Goal: Task Accomplishment & Management: Use online tool/utility

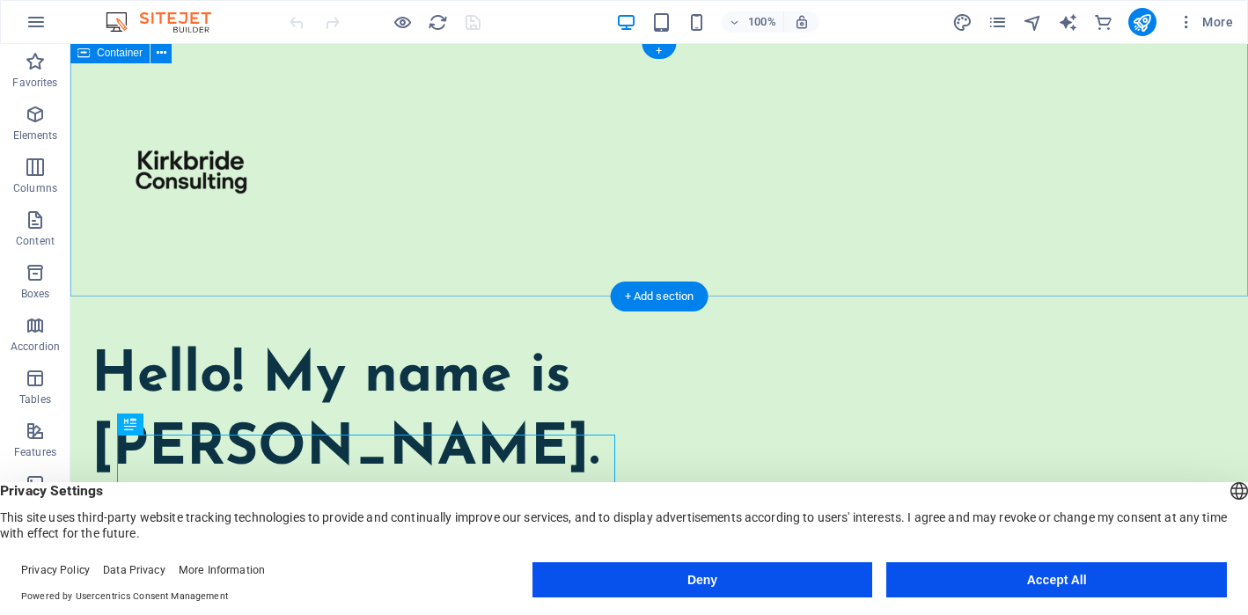
scroll to position [8, 0]
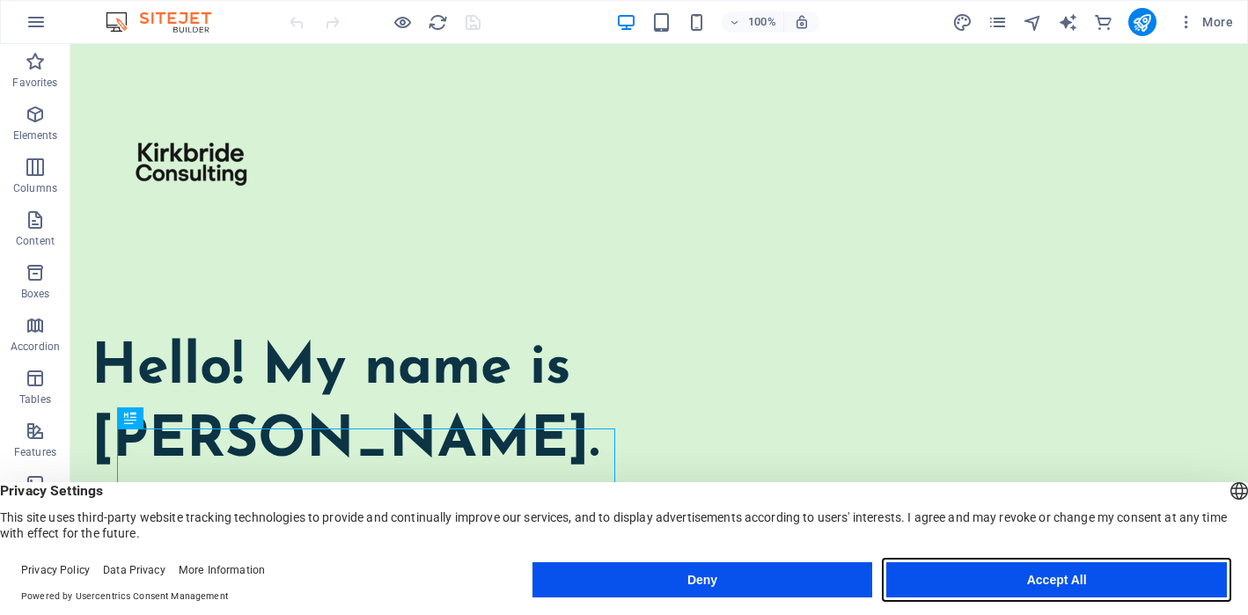
click at [975, 573] on button "Accept All" at bounding box center [1056, 579] width 341 height 35
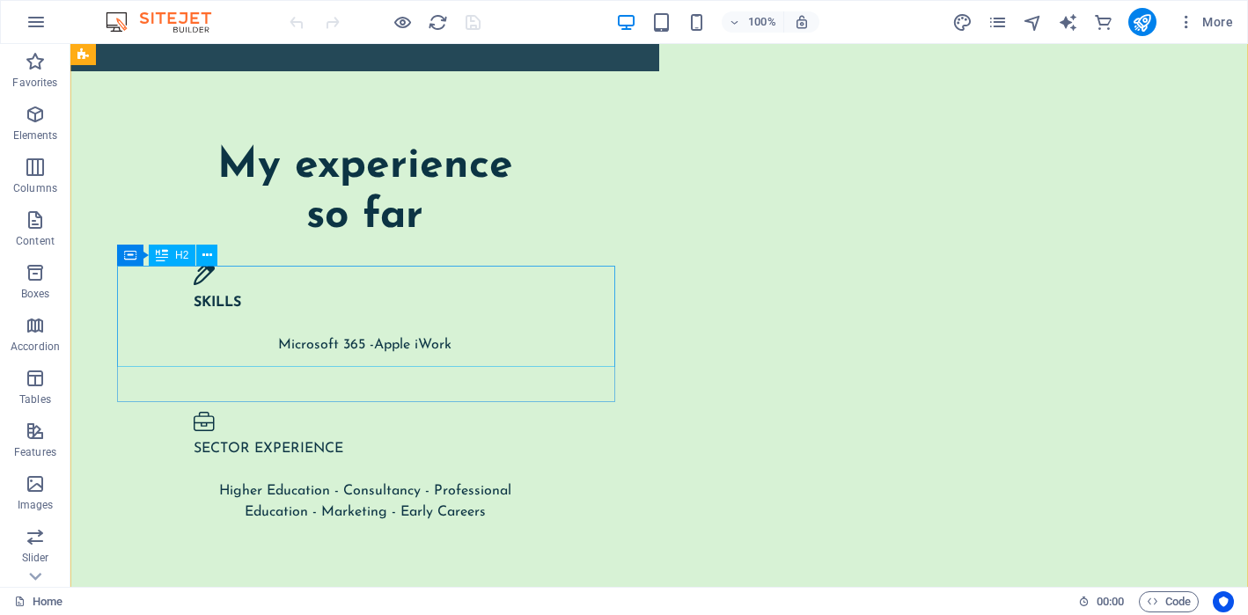
scroll to position [3339, 0]
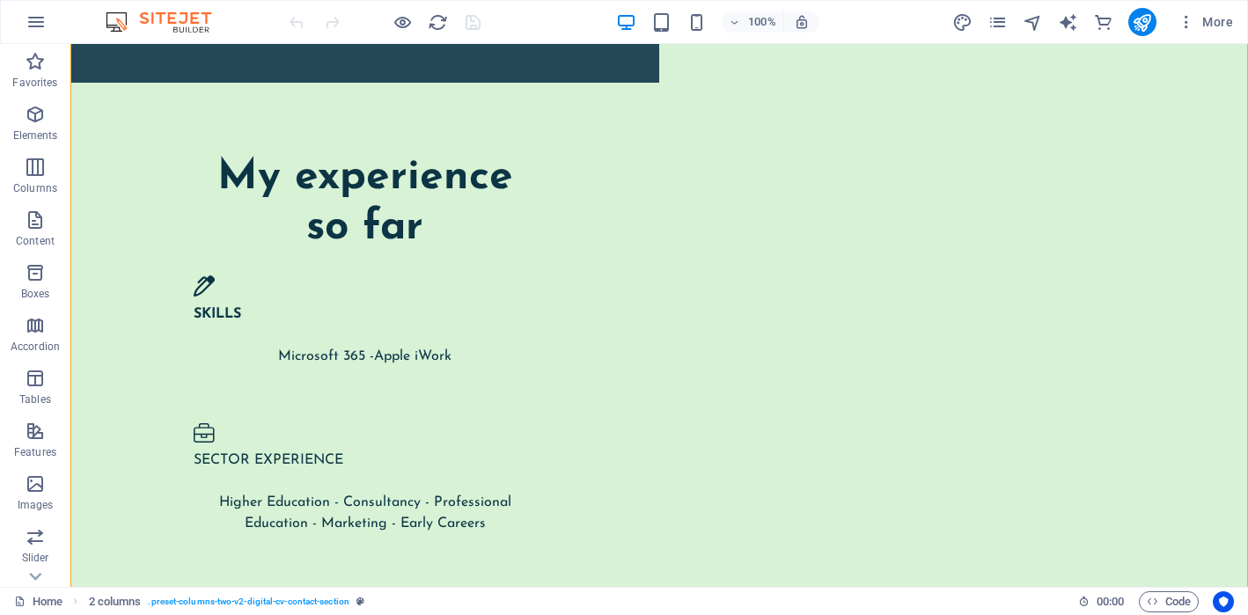
drag, startPoint x: 307, startPoint y: 297, endPoint x: 309, endPoint y: 196, distance: 101.2
click at [213, 253] on button at bounding box center [206, 255] width 21 height 21
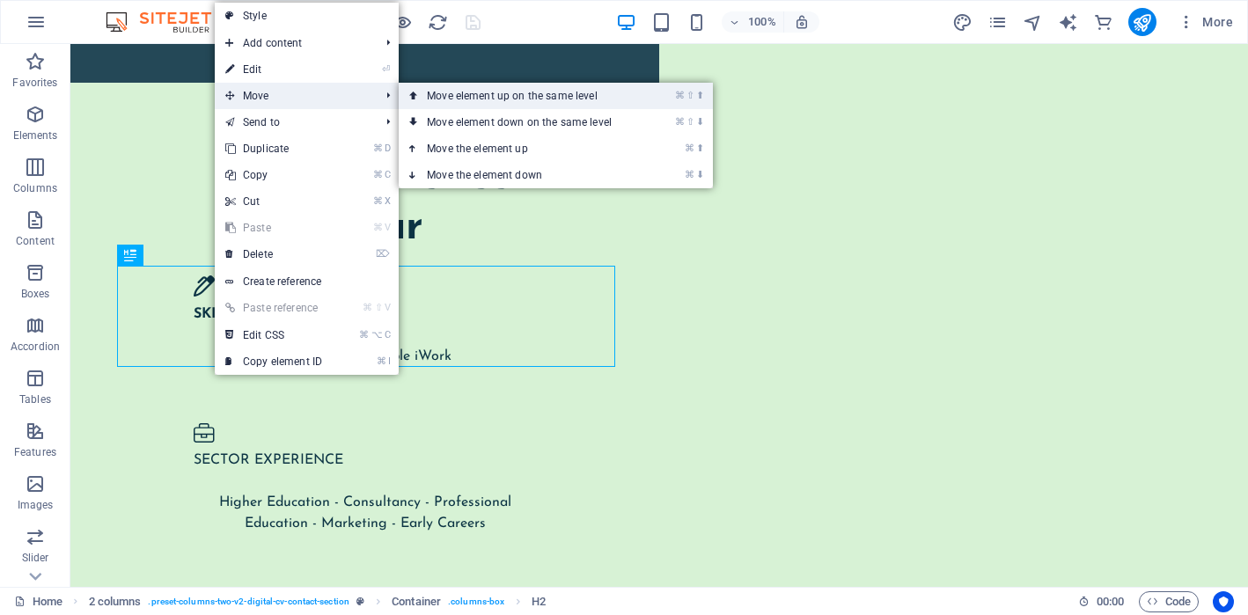
click at [445, 101] on link "⌘ ⇧ ⬆ Move element up on the same level" at bounding box center [523, 96] width 248 height 26
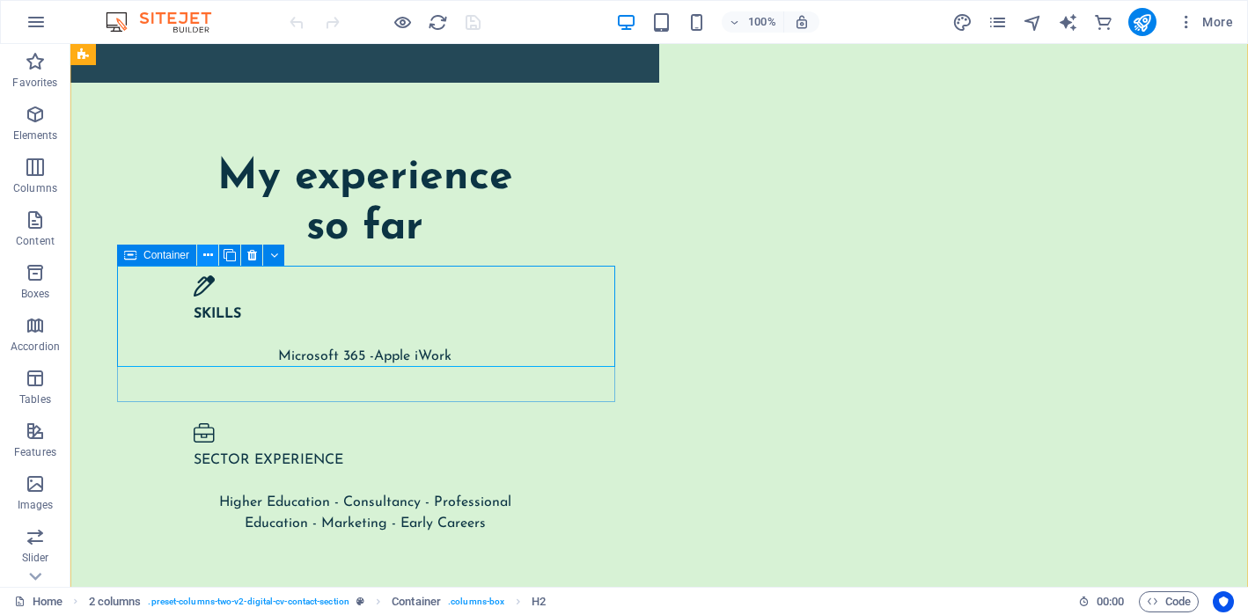
click at [205, 258] on icon at bounding box center [208, 255] width 10 height 18
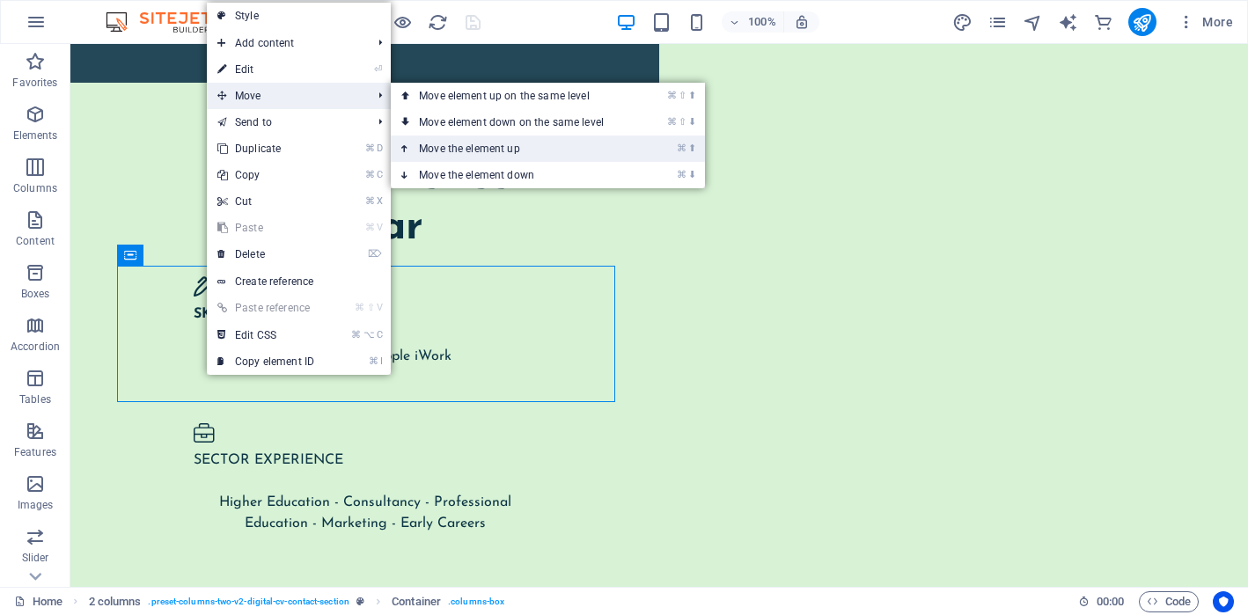
click at [493, 146] on link "⌘ ⬆ Move the element up" at bounding box center [515, 149] width 248 height 26
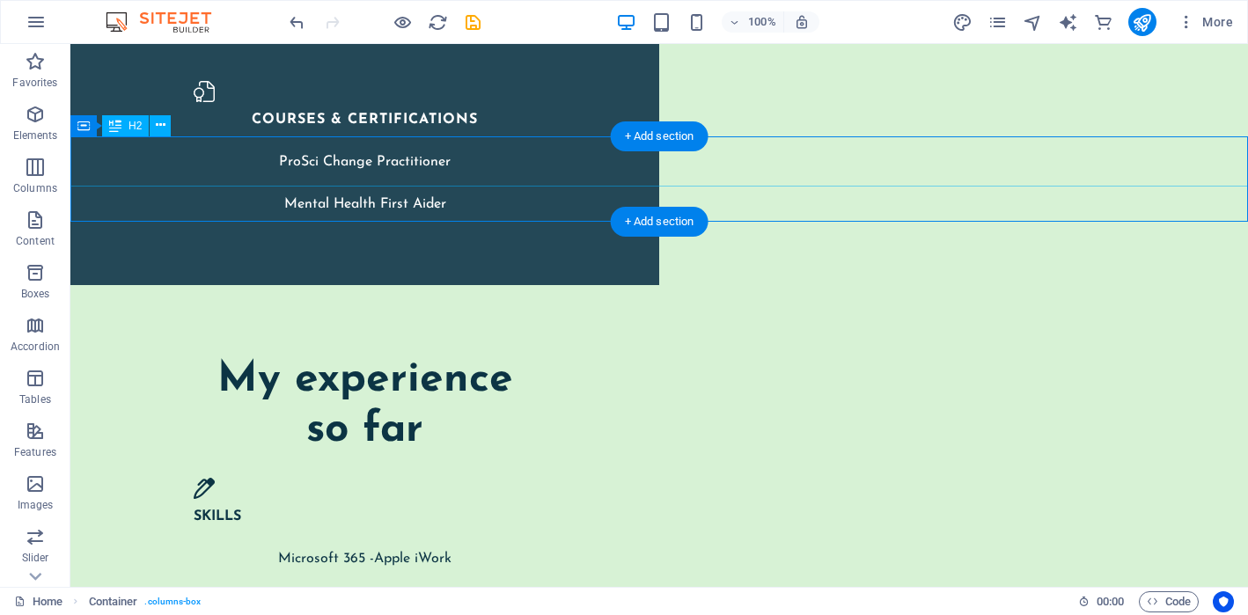
scroll to position [3077, 0]
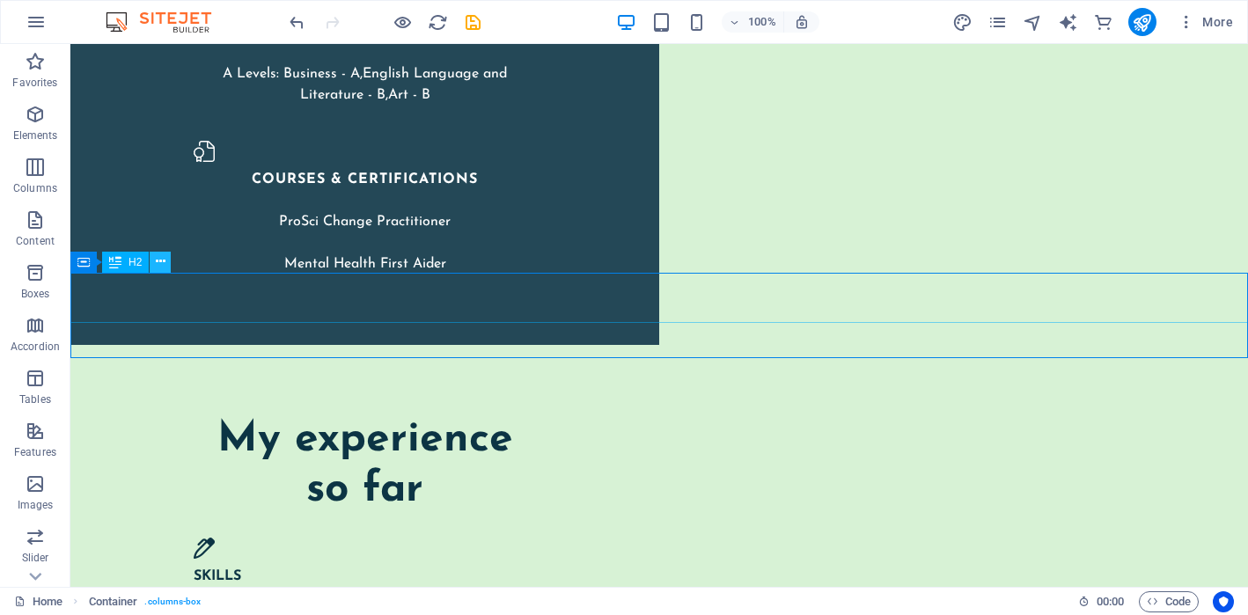
click at [158, 262] on icon at bounding box center [161, 262] width 10 height 18
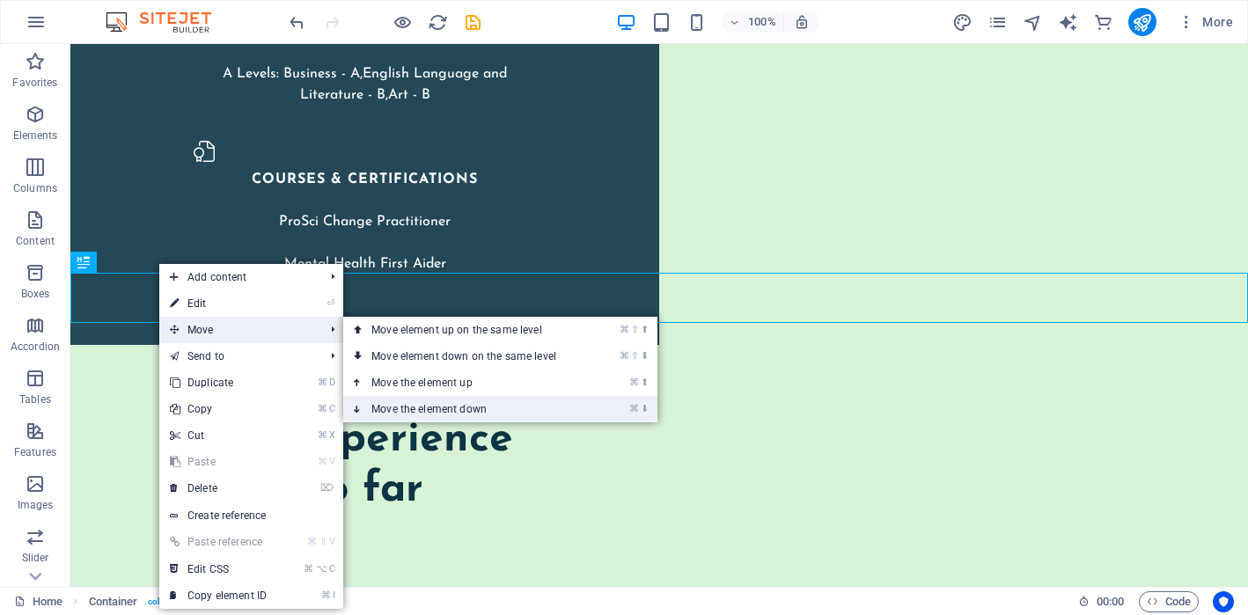
click at [415, 405] on link "⌘ ⬇ Move the element down" at bounding box center [467, 409] width 248 height 26
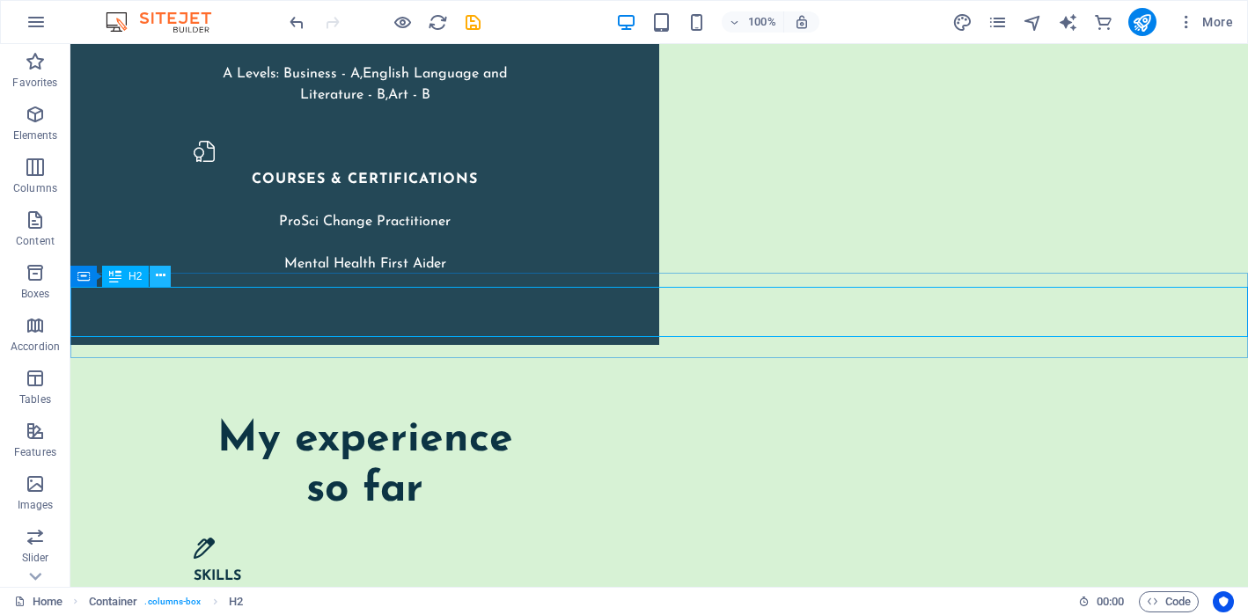
click at [163, 279] on icon at bounding box center [161, 276] width 10 height 18
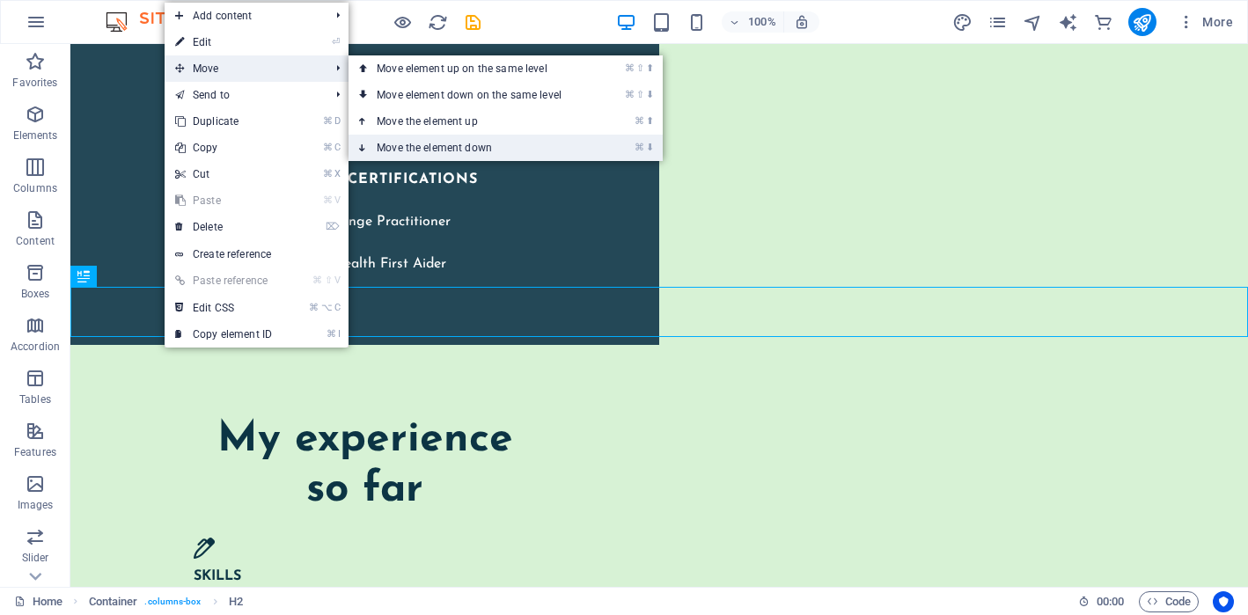
click at [422, 149] on link "⌘ ⬇ Move the element down" at bounding box center [472, 148] width 248 height 26
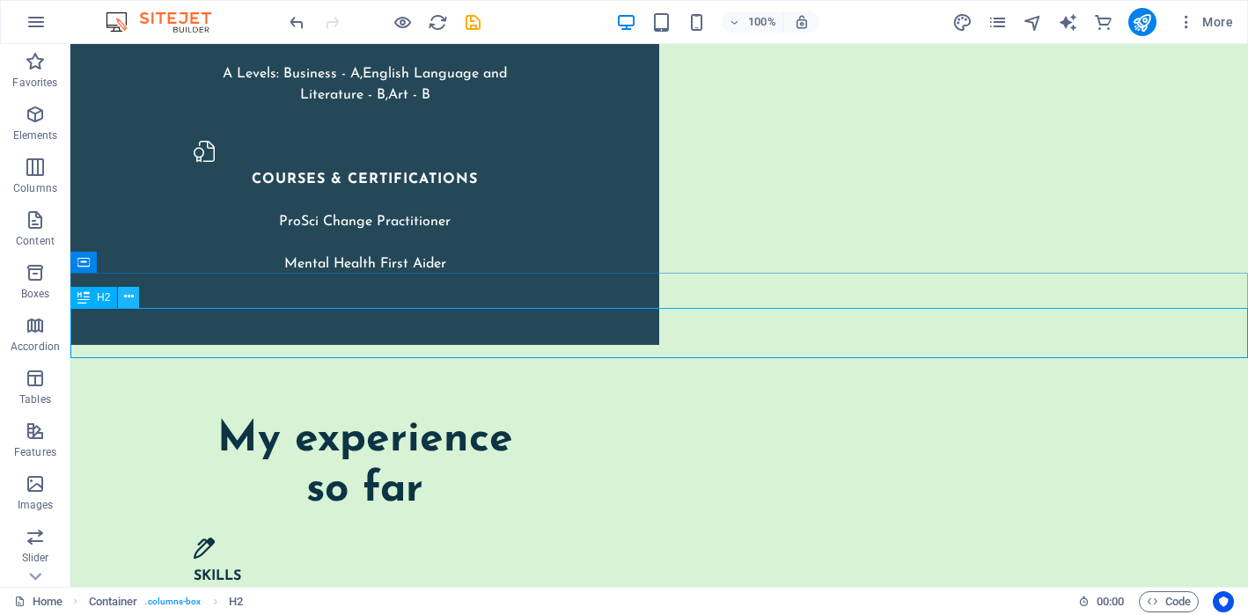
click at [128, 297] on icon at bounding box center [129, 297] width 10 height 18
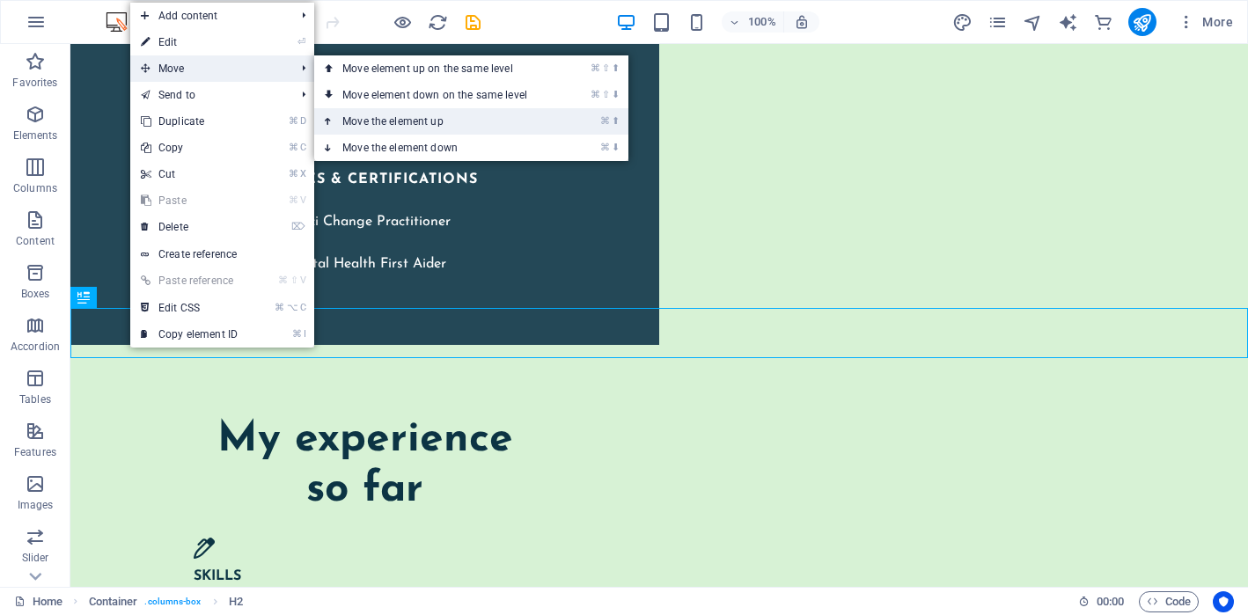
click at [392, 123] on link "⌘ ⬆ Move the element up" at bounding box center [438, 121] width 248 height 26
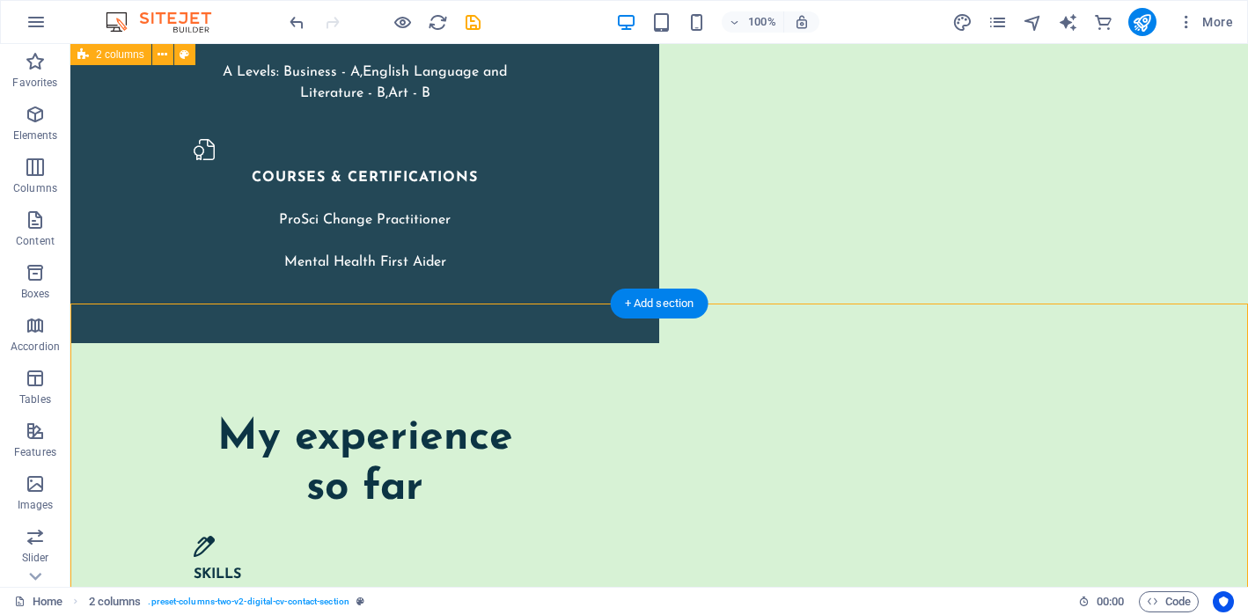
scroll to position [3050, 0]
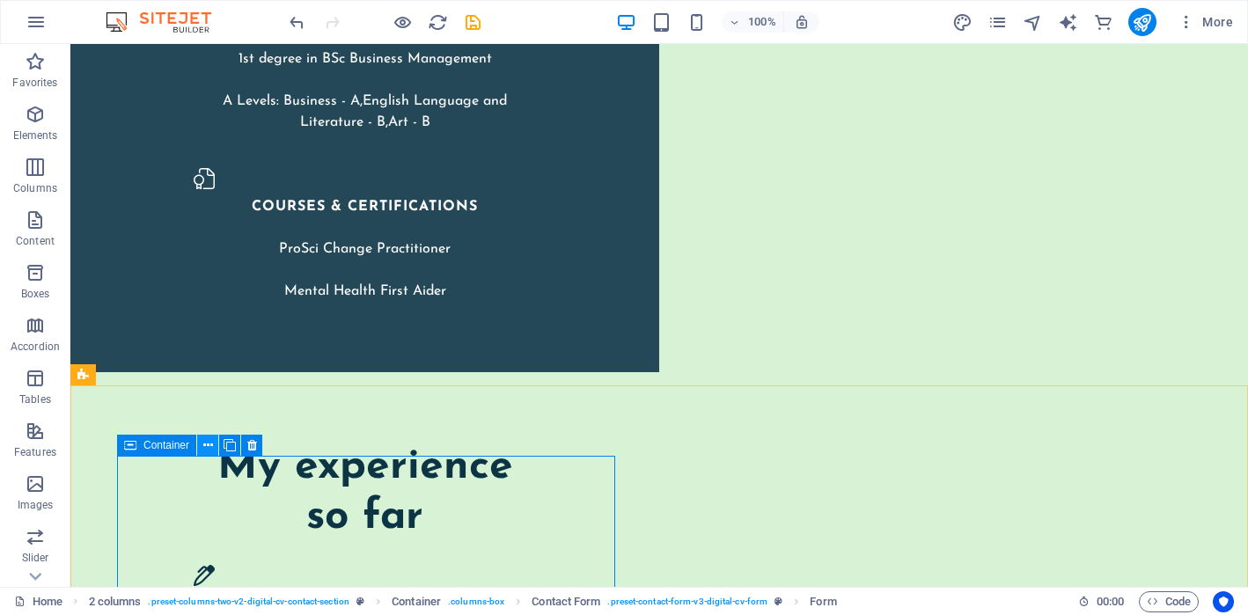
click at [204, 446] on icon at bounding box center [208, 445] width 10 height 18
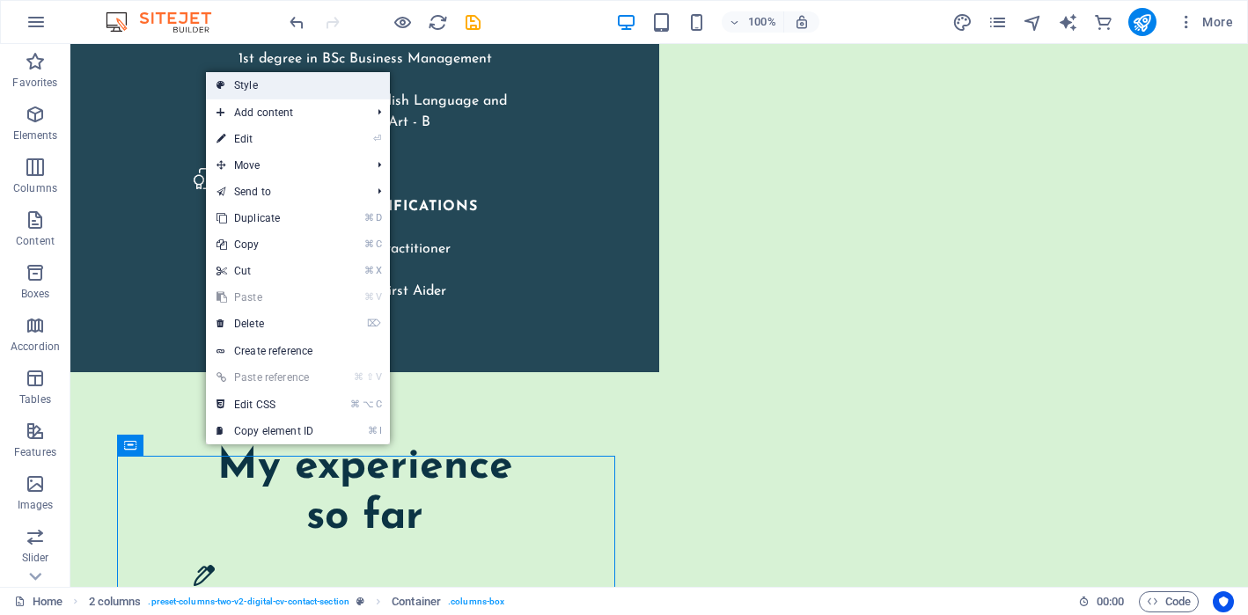
click at [304, 84] on link "Style" at bounding box center [298, 85] width 184 height 26
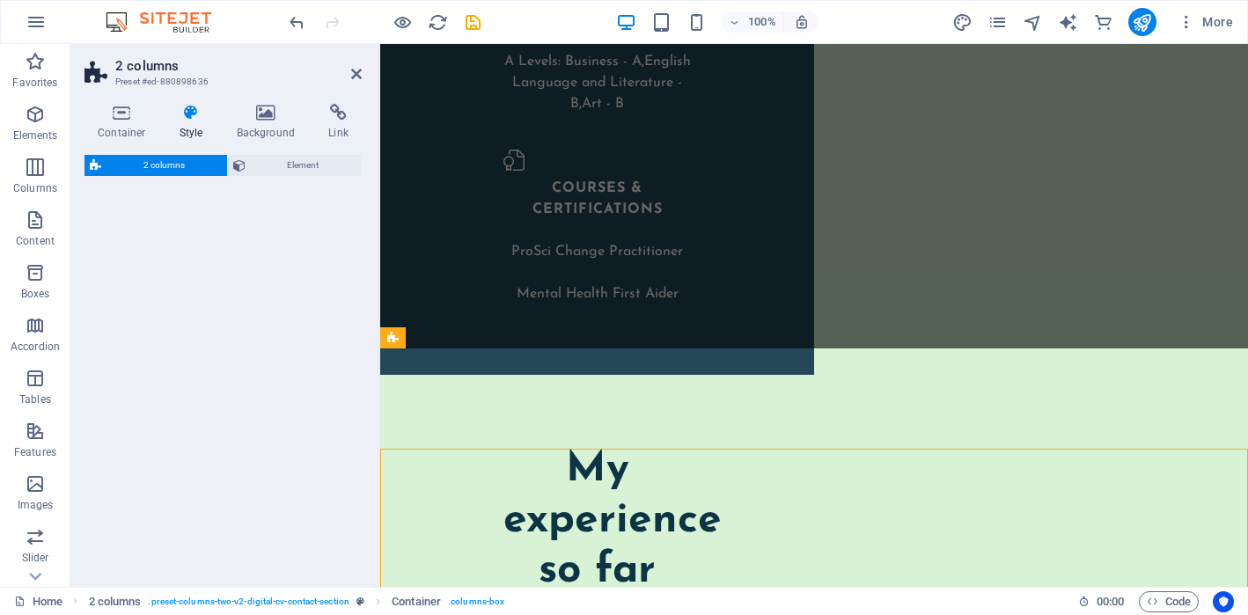
scroll to position [3087, 0]
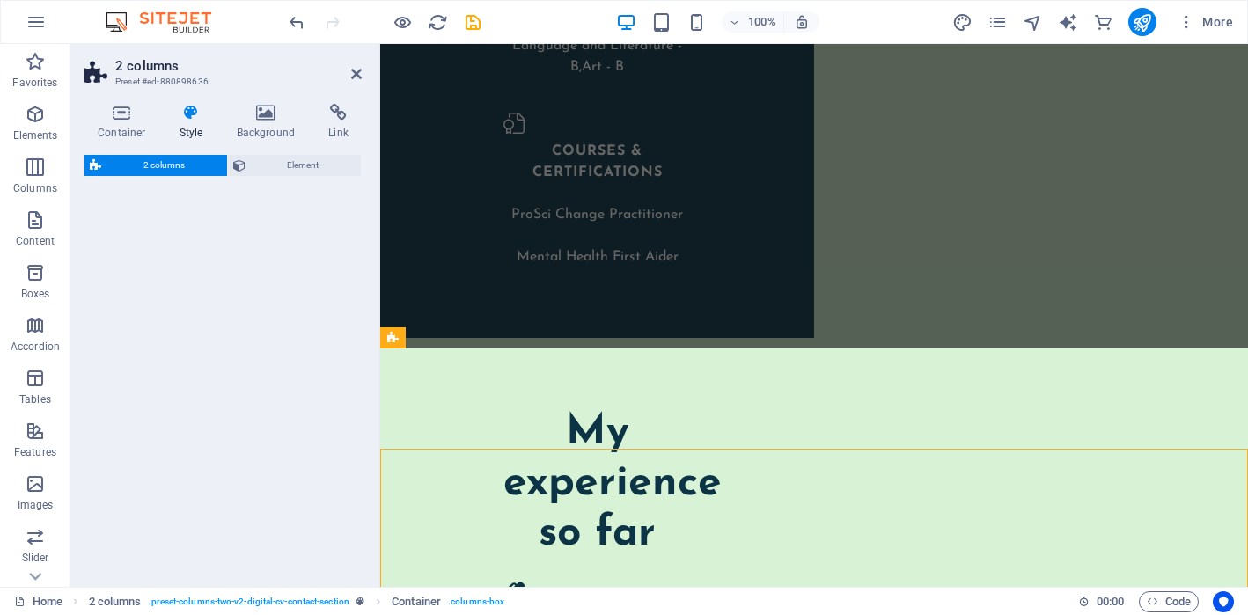
select select "px"
select select "preset-columns-two-v2-digital-cv-contact-section"
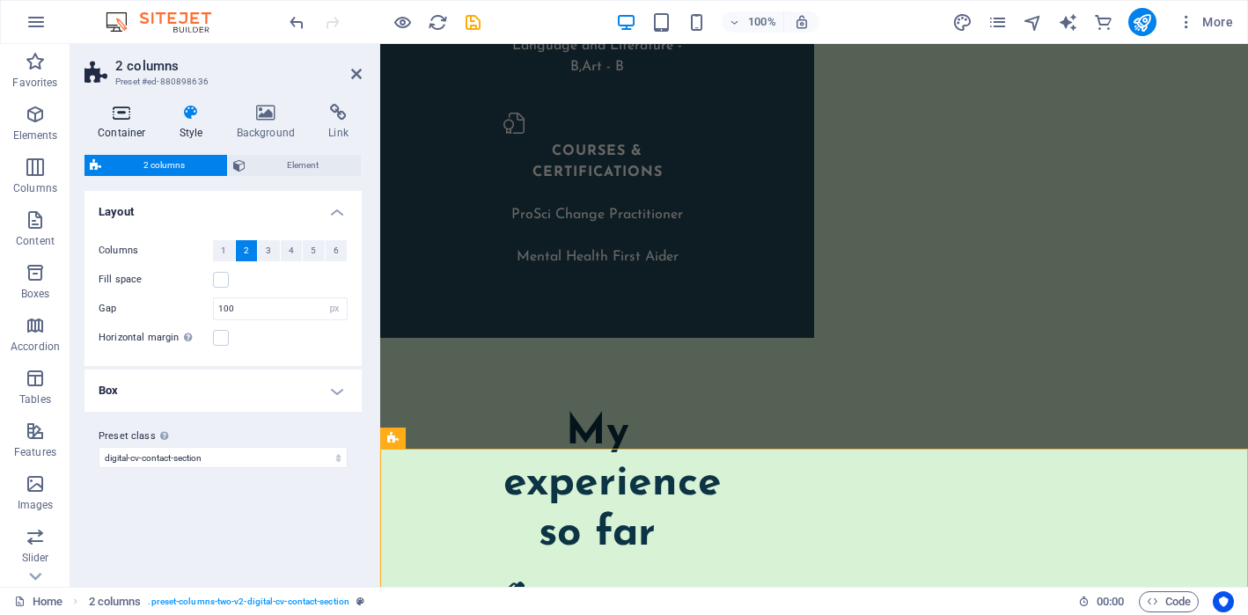
click at [116, 116] on icon at bounding box center [121, 113] width 75 height 18
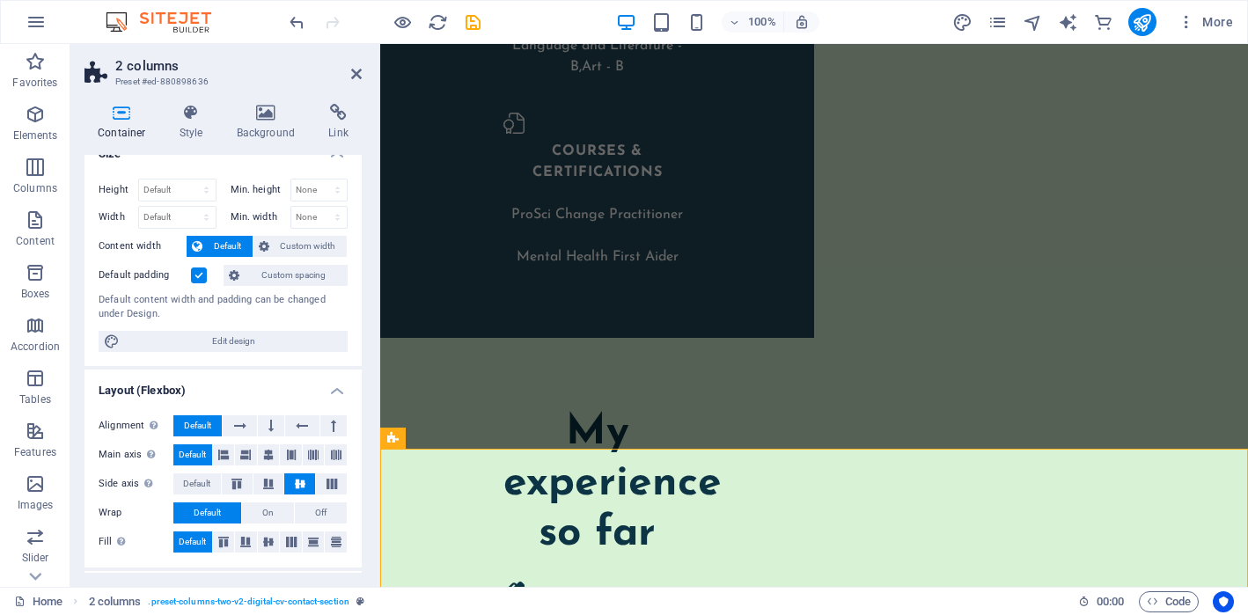
scroll to position [0, 0]
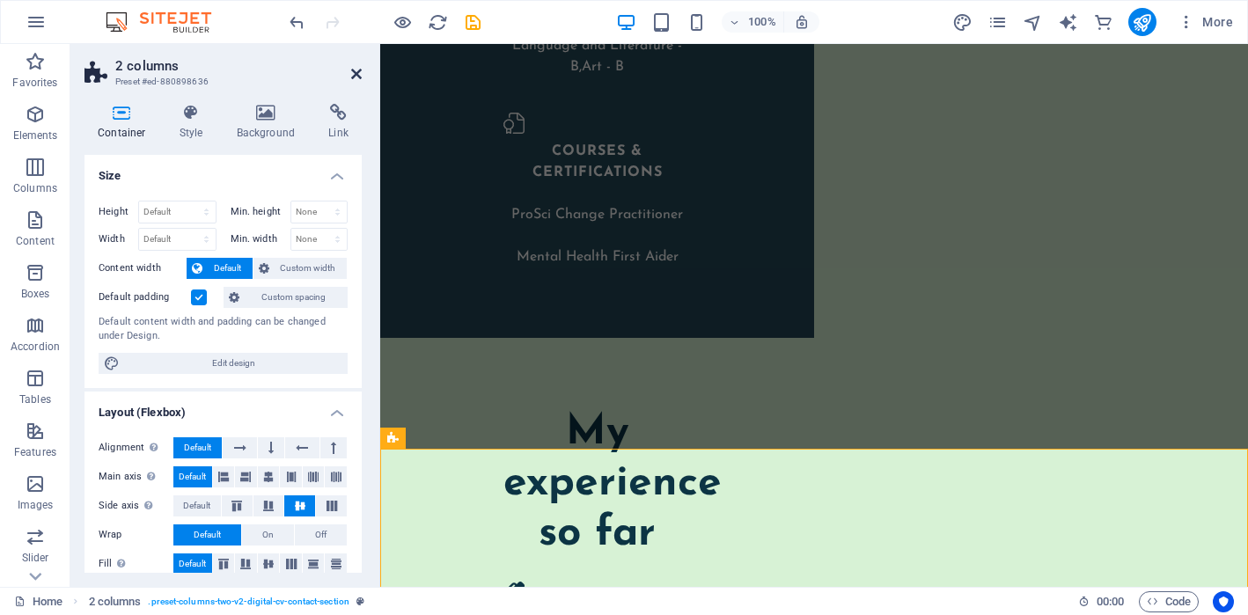
click at [357, 72] on icon at bounding box center [356, 74] width 11 height 14
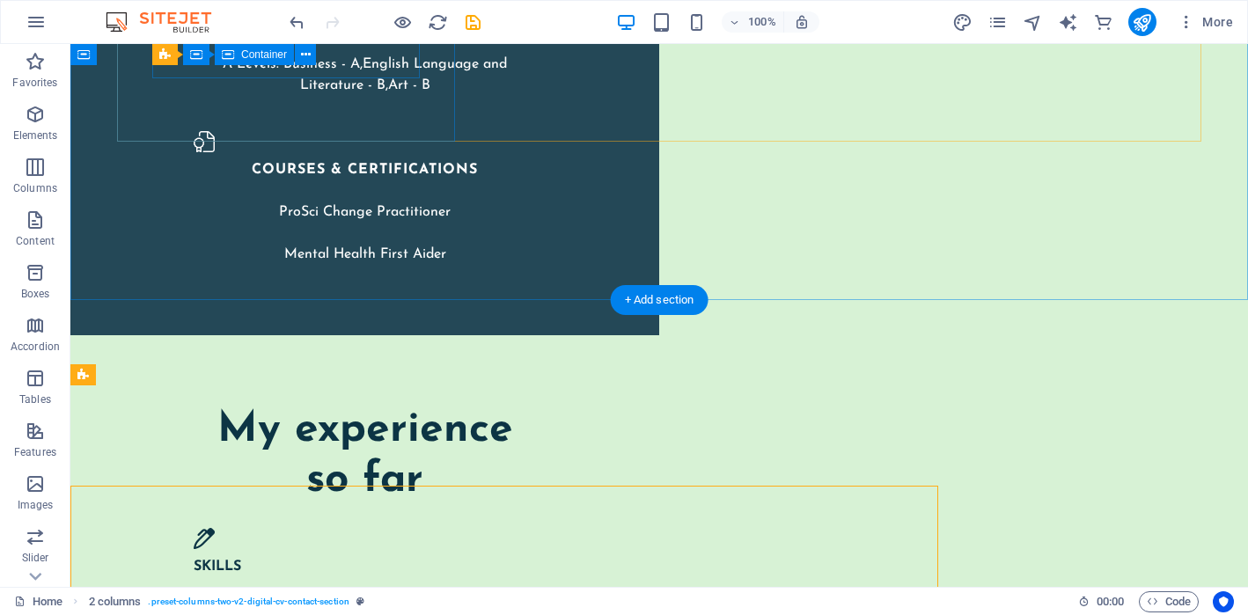
scroll to position [3050, 0]
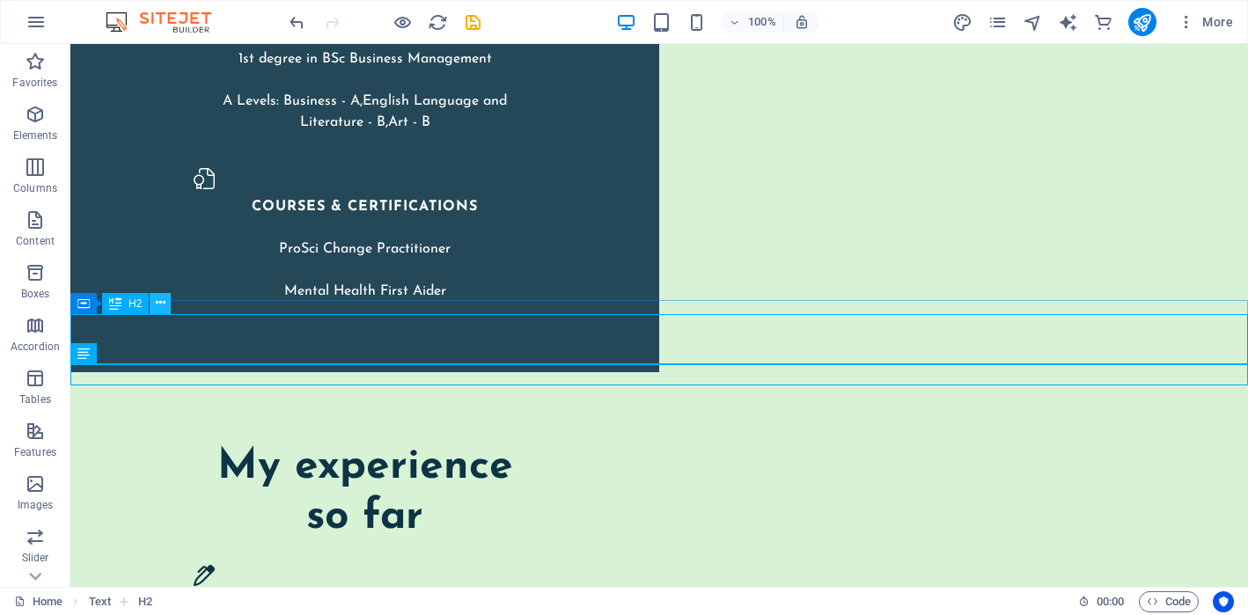
click at [161, 309] on icon at bounding box center [161, 303] width 10 height 18
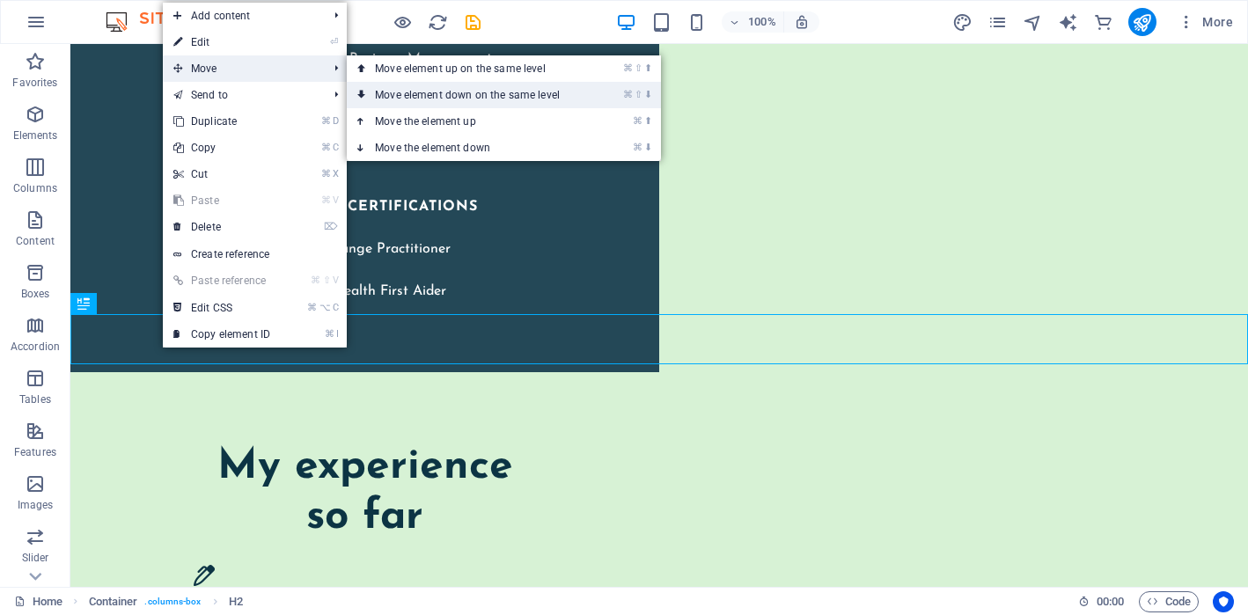
click at [443, 91] on link "⌘ ⇧ ⬇ Move element down on the same level" at bounding box center [471, 95] width 248 height 26
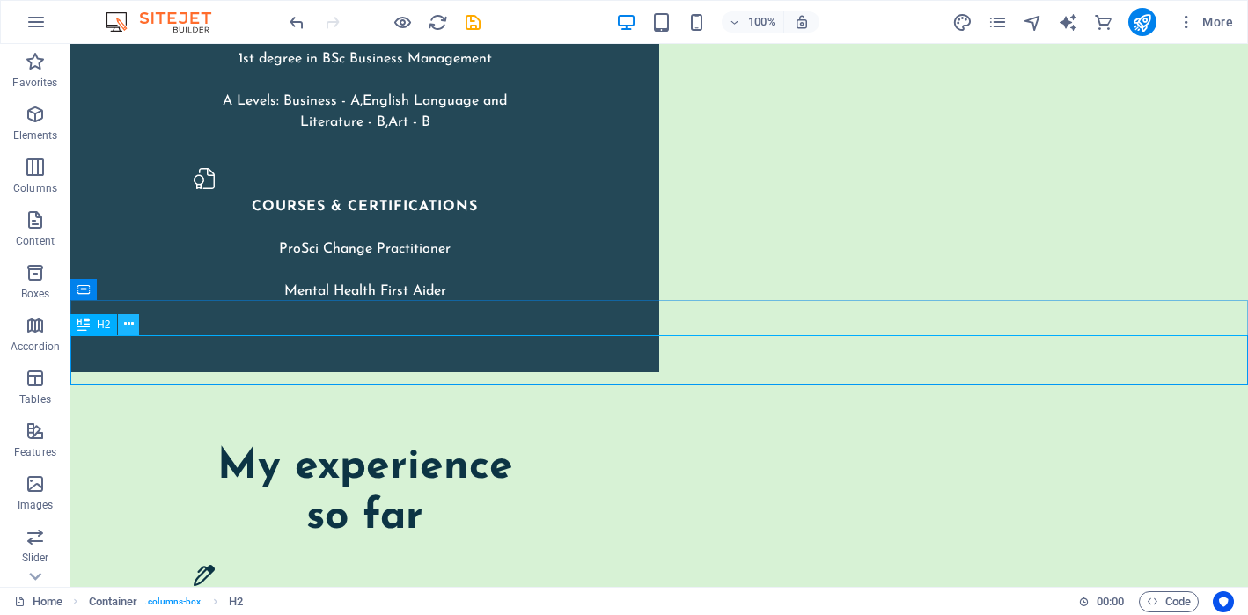
click at [133, 321] on icon at bounding box center [129, 324] width 10 height 18
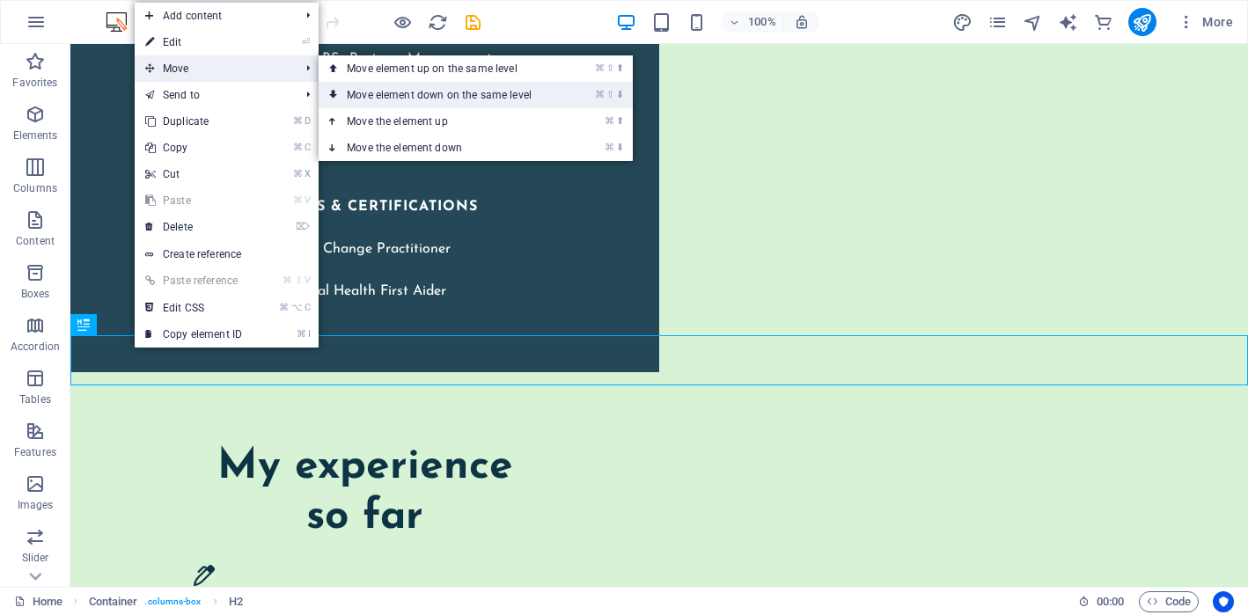
click at [417, 99] on link "⌘ ⇧ ⬇ Move element down on the same level" at bounding box center [443, 95] width 248 height 26
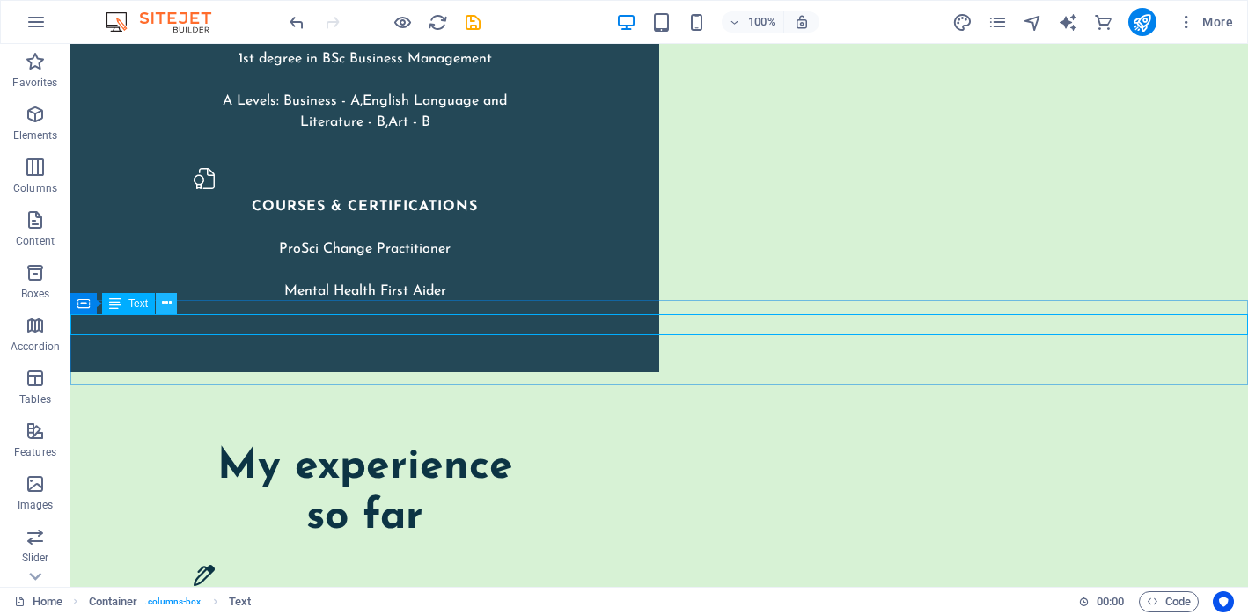
click at [172, 304] on button at bounding box center [166, 303] width 21 height 21
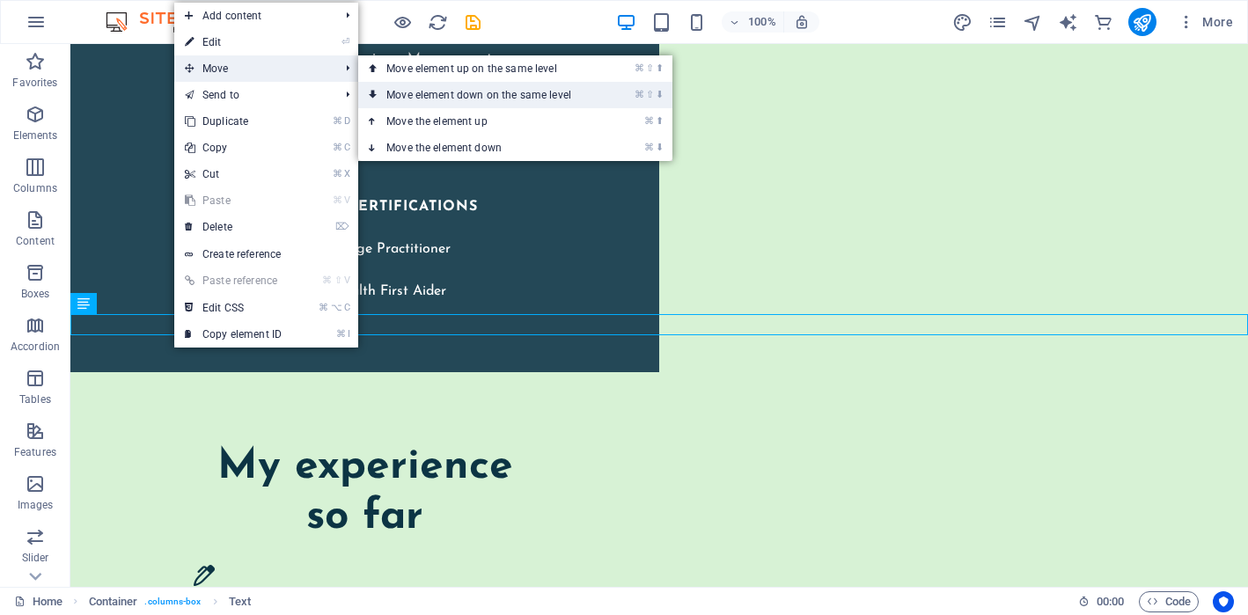
click at [432, 92] on link "⌘ ⇧ ⬇ Move element down on the same level" at bounding box center [482, 95] width 248 height 26
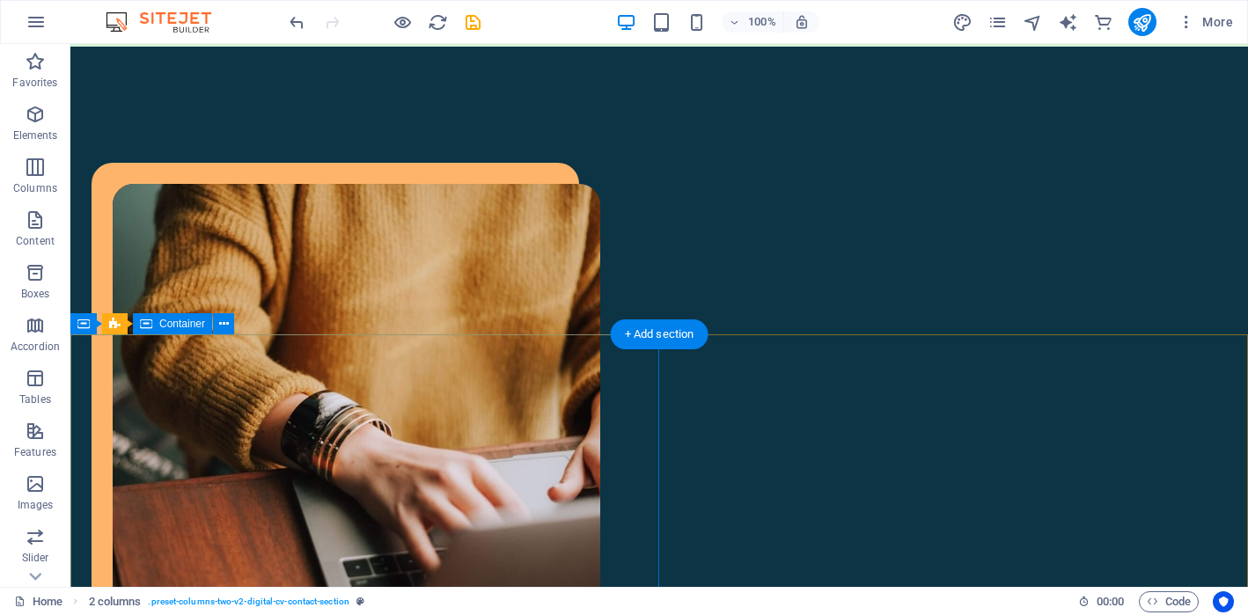
scroll to position [1597, 0]
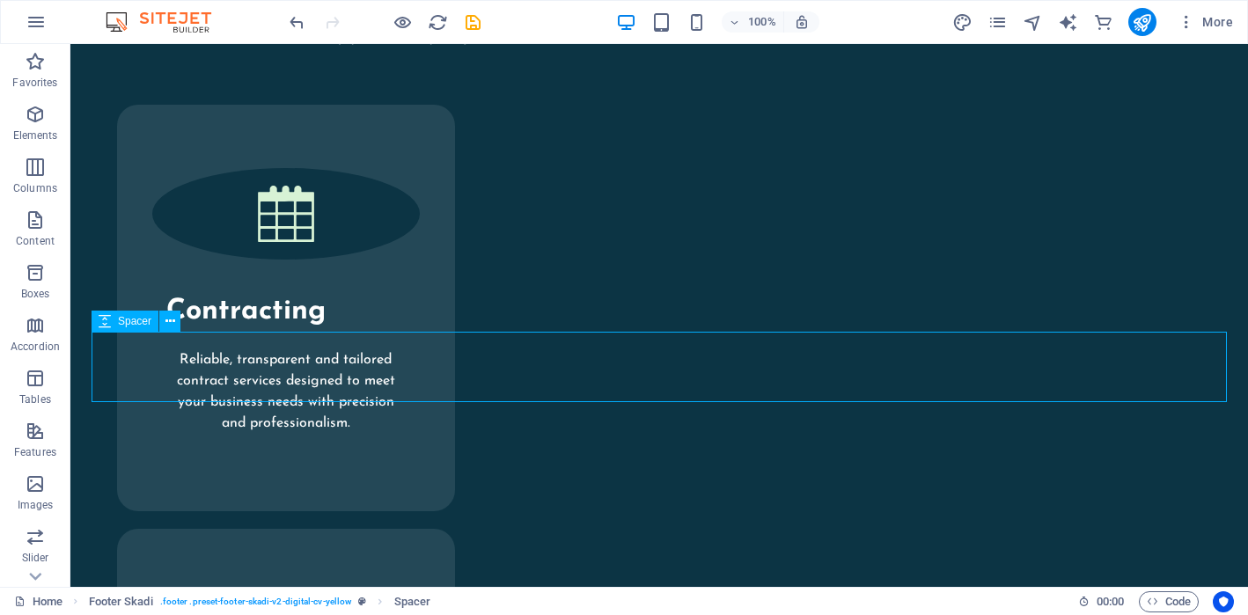
scroll to position [4040, 0]
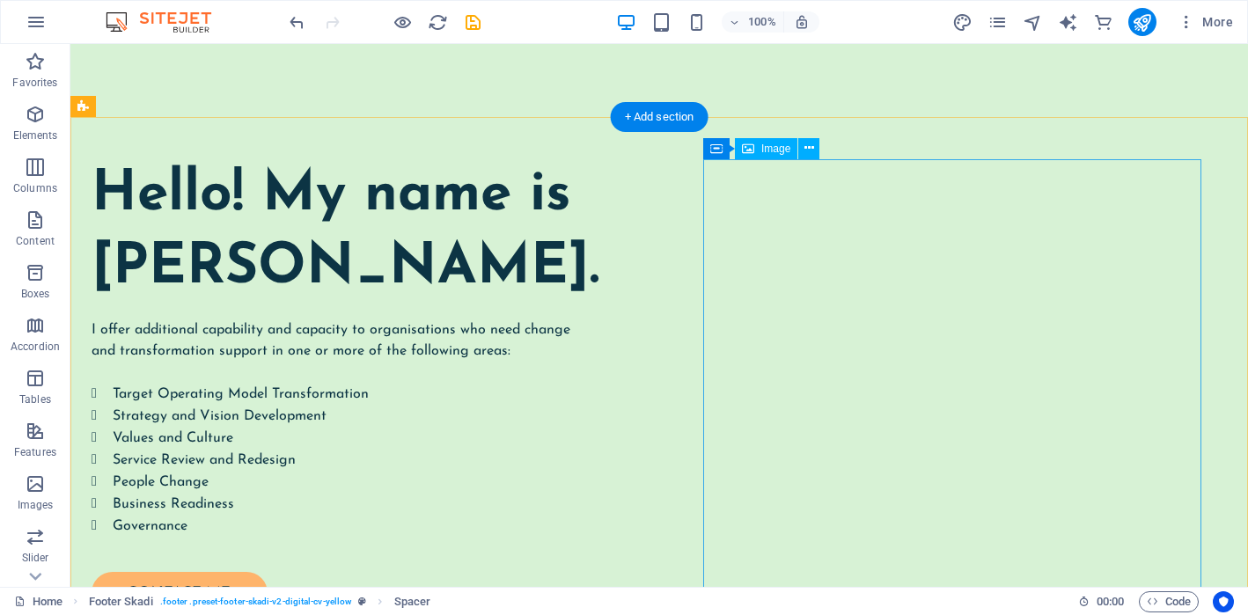
scroll to position [0, 0]
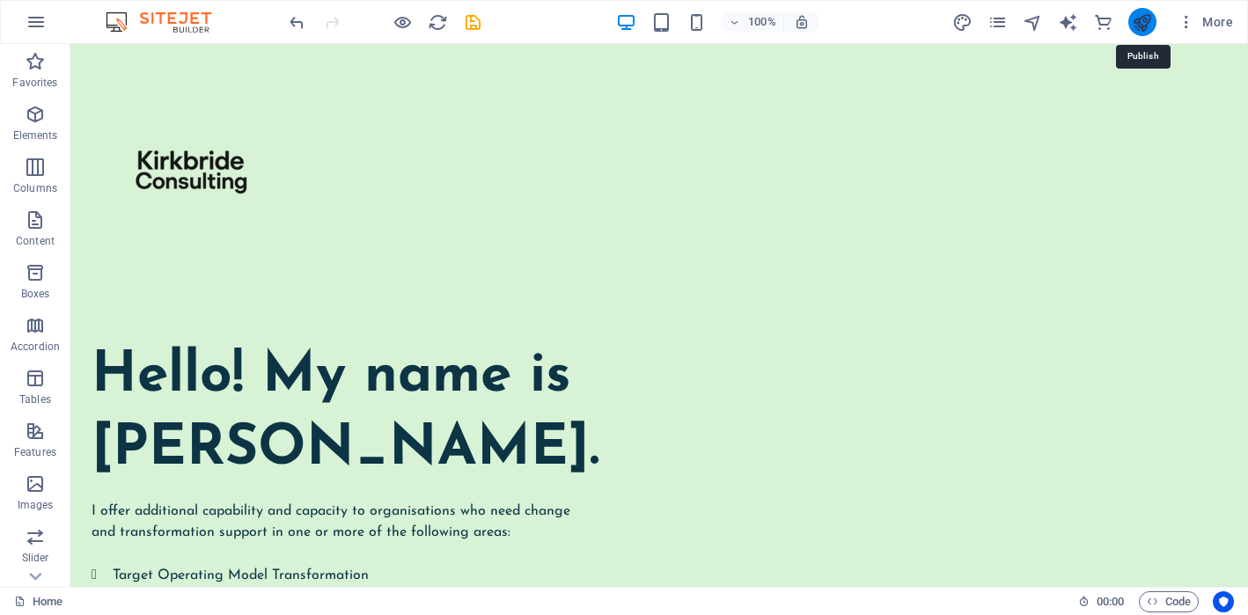
click at [1146, 23] on icon "publish" at bounding box center [1142, 22] width 20 height 20
checkbox input "false"
